Goal: Entertainment & Leisure: Consume media (video, audio)

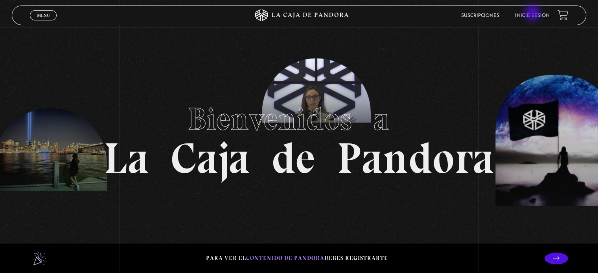
click at [533, 14] on link "Inicie sesión" at bounding box center [532, 15] width 35 height 5
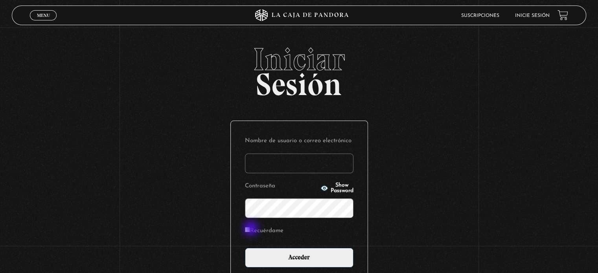
type input "STALFA"
click at [250, 229] on input "Recuérdame" at bounding box center [247, 229] width 5 height 5
checkbox input "true"
click at [311, 162] on input "STALFA" at bounding box center [299, 164] width 109 height 20
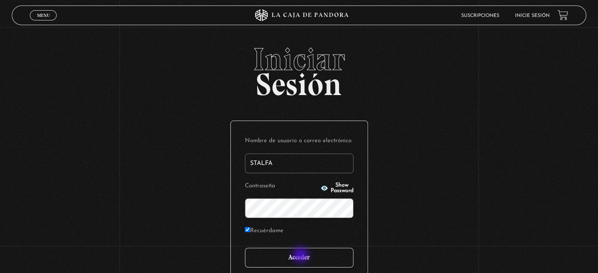
click at [302, 256] on input "Acceder" at bounding box center [299, 258] width 109 height 20
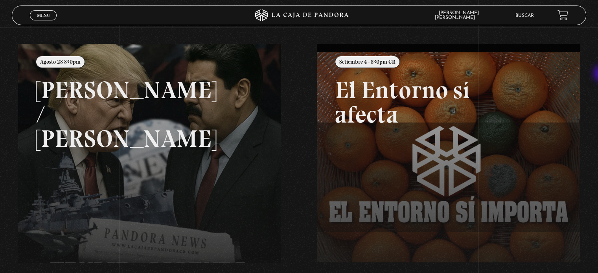
scroll to position [81, 0]
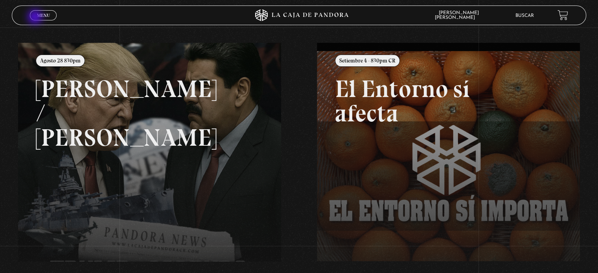
click at [36, 18] on link "Menu Cerrar" at bounding box center [43, 15] width 27 height 10
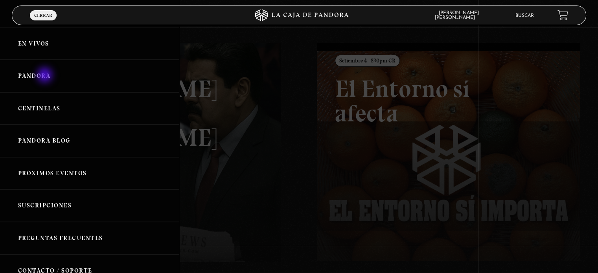
click at [46, 76] on link "Pandora" at bounding box center [89, 76] width 179 height 33
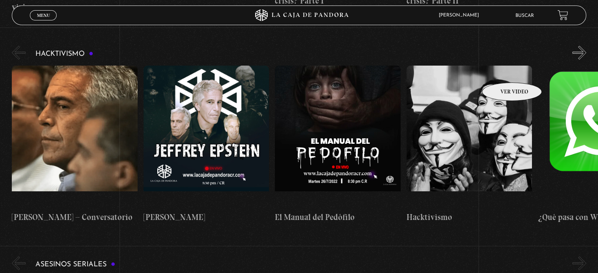
drag, startPoint x: 563, startPoint y: 77, endPoint x: 546, endPoint y: 74, distance: 17.2
click at [546, 74] on figure at bounding box center [600, 137] width 125 height 142
click at [188, 66] on figure at bounding box center [206, 137] width 125 height 142
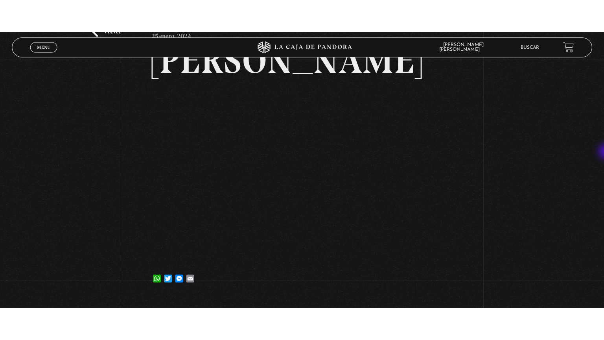
scroll to position [59, 0]
